Goal: Navigation & Orientation: Find specific page/section

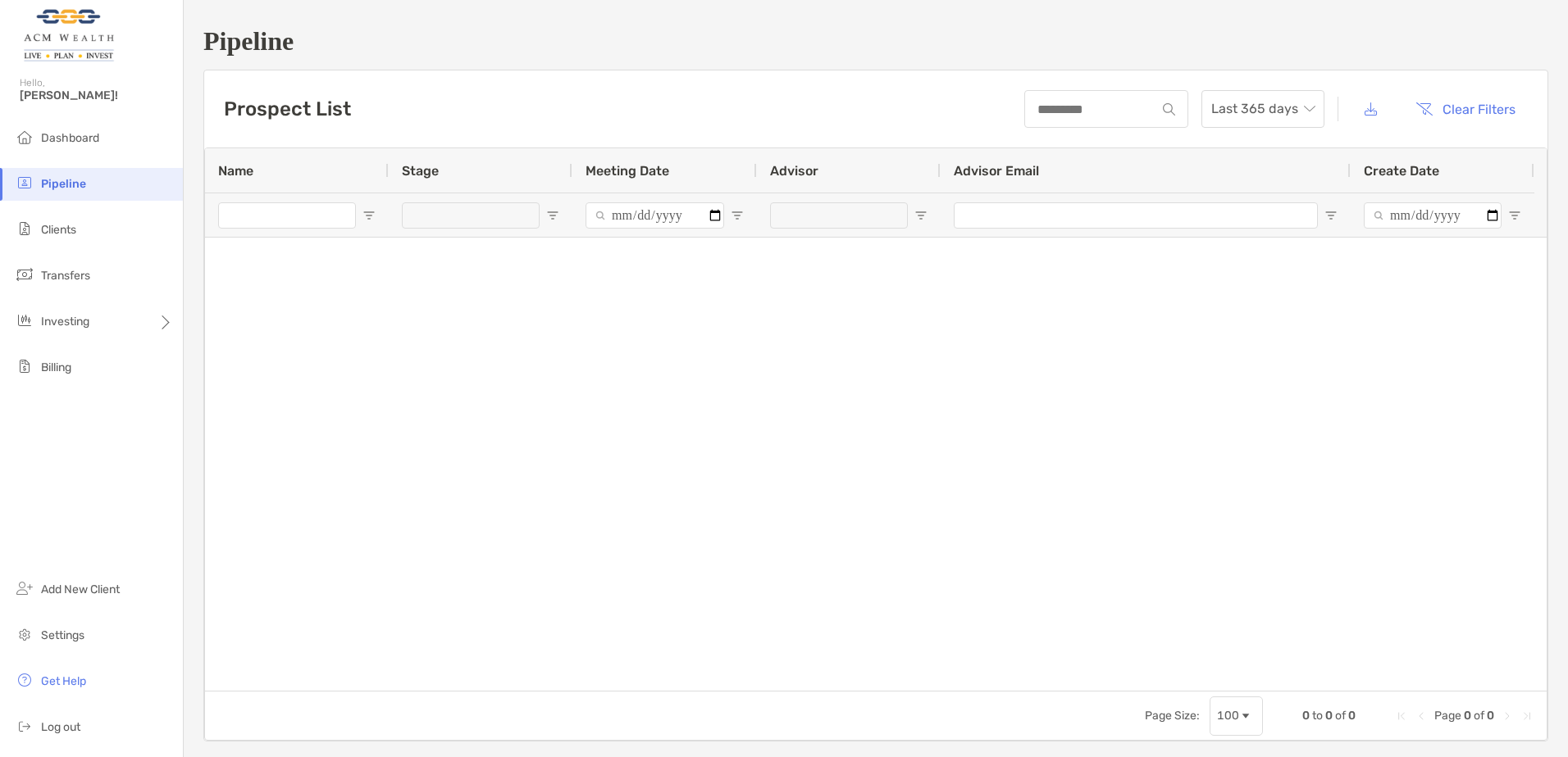
click at [79, 188] on span "Pipeline" at bounding box center [63, 184] width 46 height 14
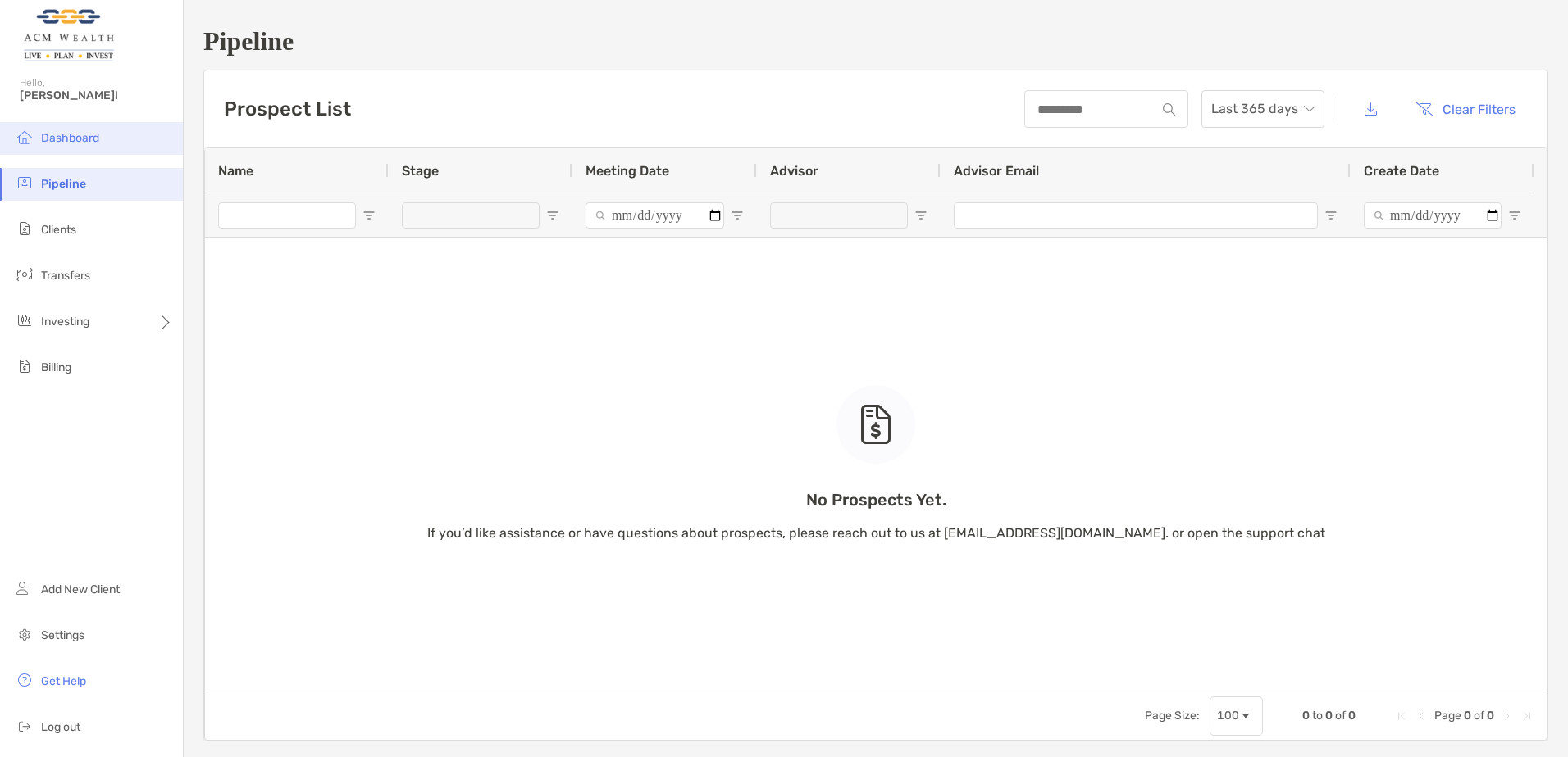
click at [84, 146] on li "Dashboard" at bounding box center [91, 138] width 183 height 33
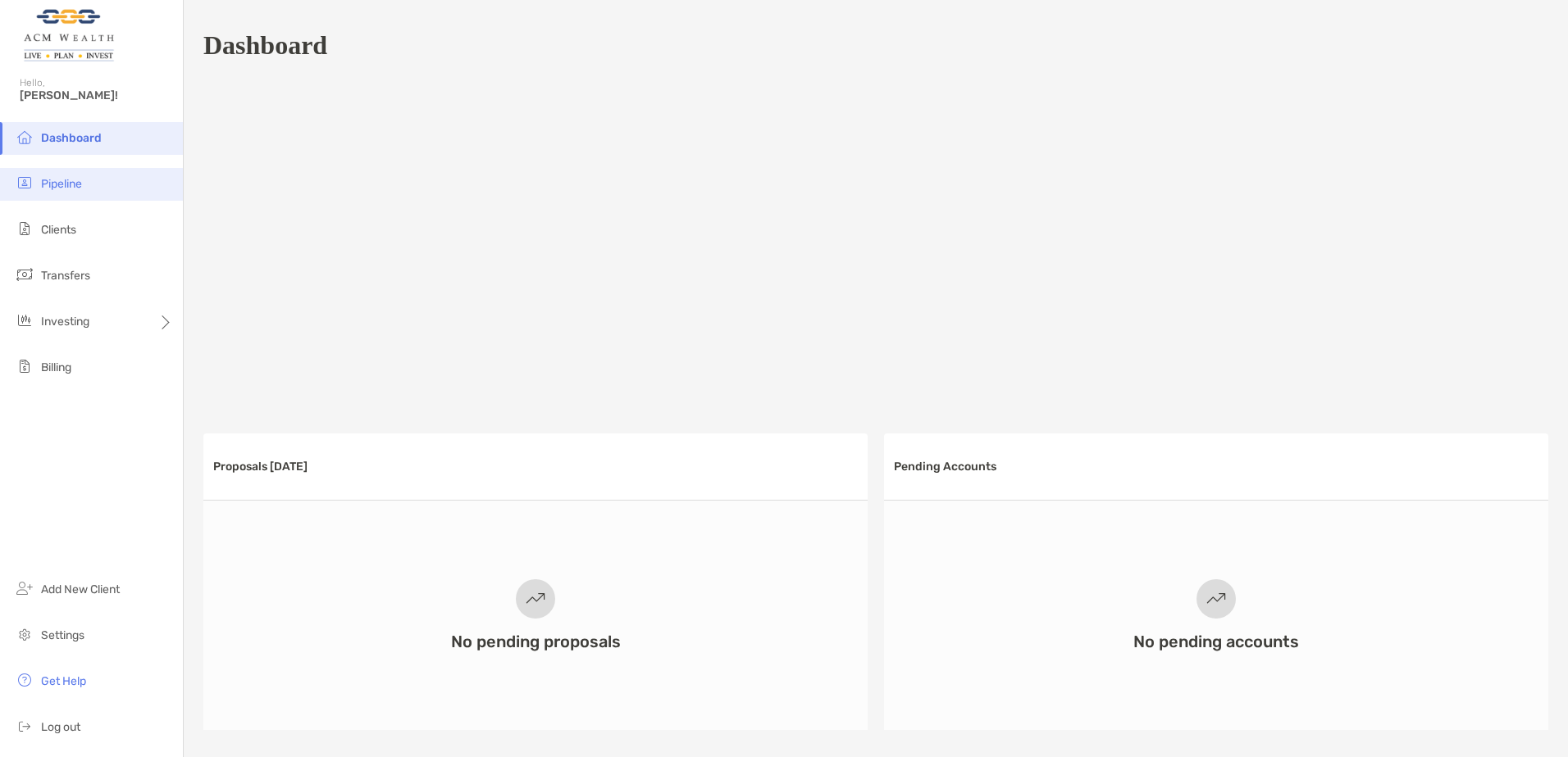
click at [59, 195] on li "Pipeline" at bounding box center [91, 184] width 183 height 33
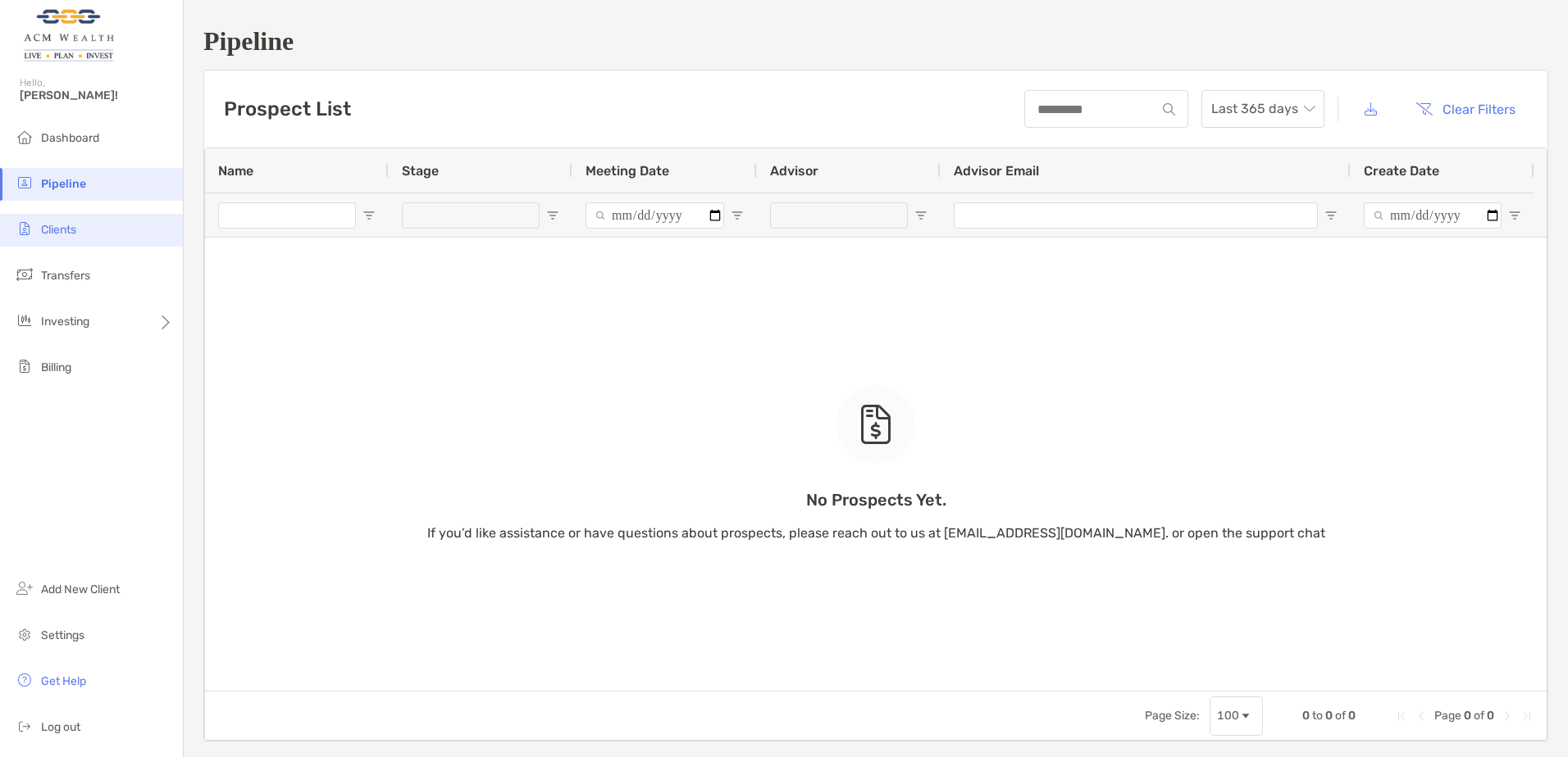
click at [65, 233] on span "Clients" at bounding box center [58, 230] width 35 height 14
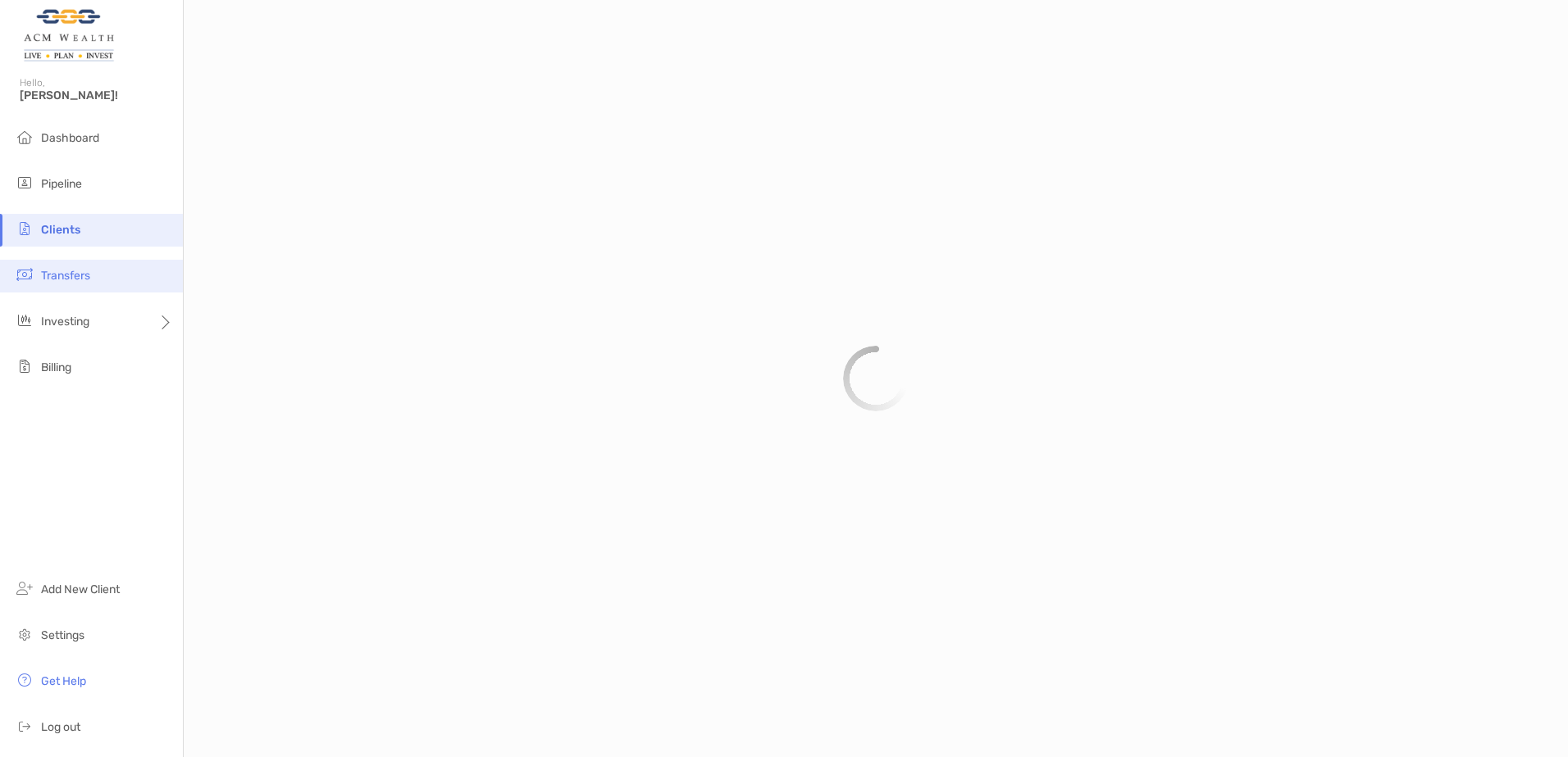
click at [71, 278] on span "Transfers" at bounding box center [65, 276] width 49 height 14
click at [63, 372] on span "Billing" at bounding box center [56, 368] width 30 height 14
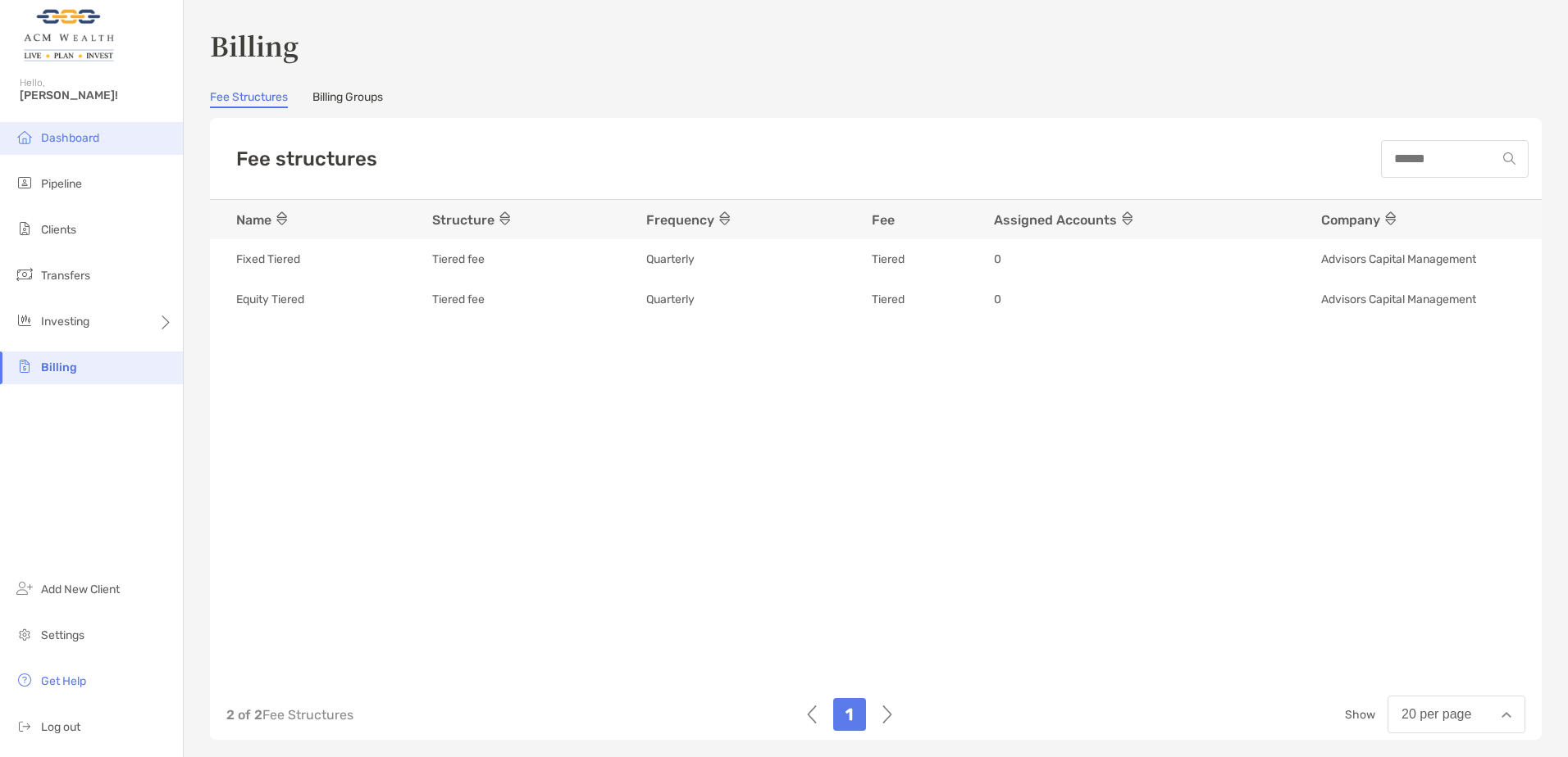
click at [80, 137] on span "Dashboard" at bounding box center [70, 138] width 58 height 14
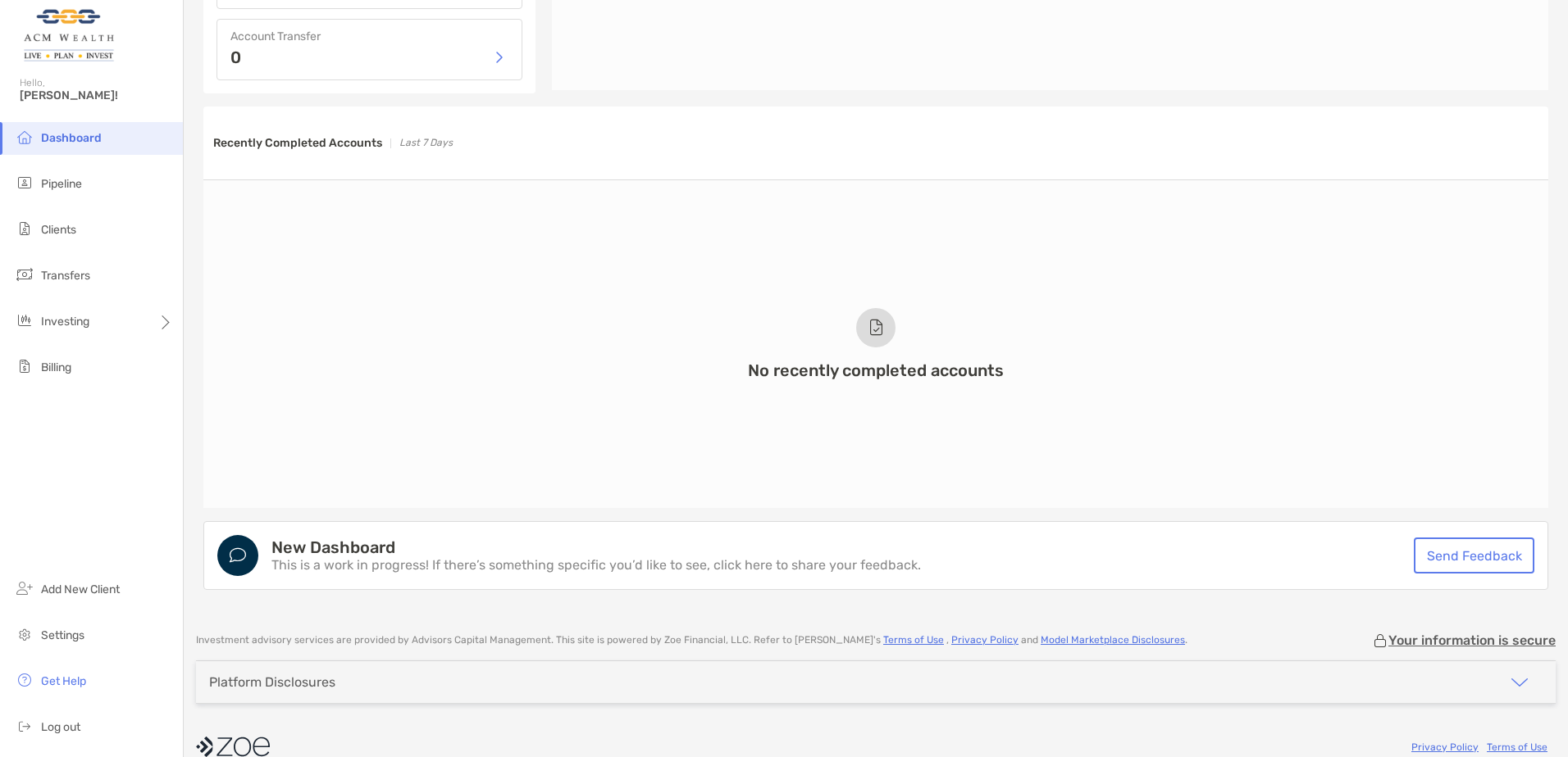
scroll to position [1066, 0]
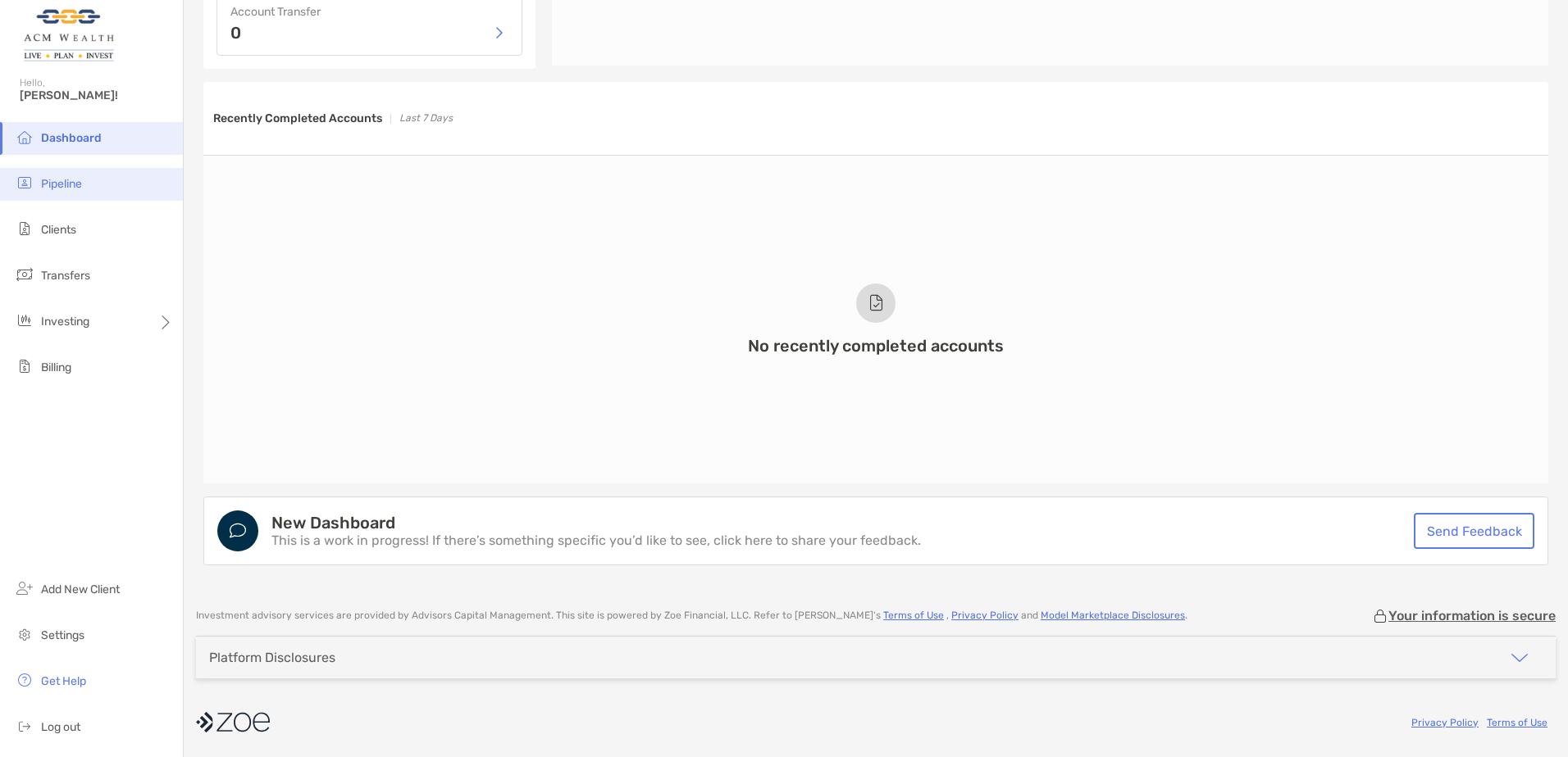
click at [47, 179] on span "Pipeline" at bounding box center [62, 184] width 41 height 14
